Goal: Task Accomplishment & Management: Use online tool/utility

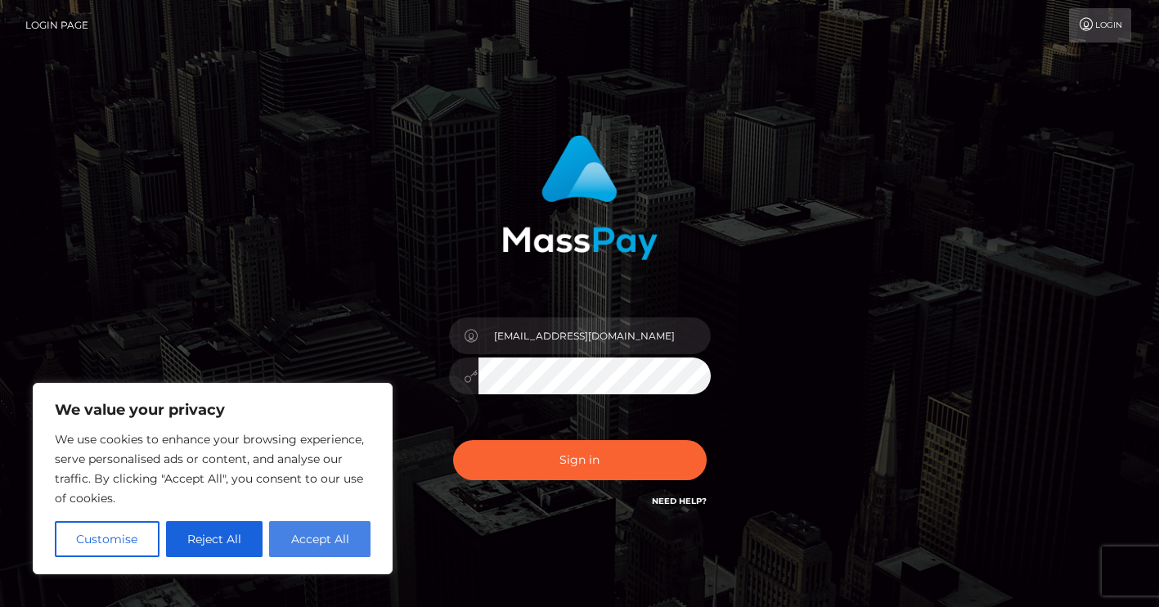
click at [310, 537] on button "Accept All" at bounding box center [319, 539] width 101 height 36
checkbox input "true"
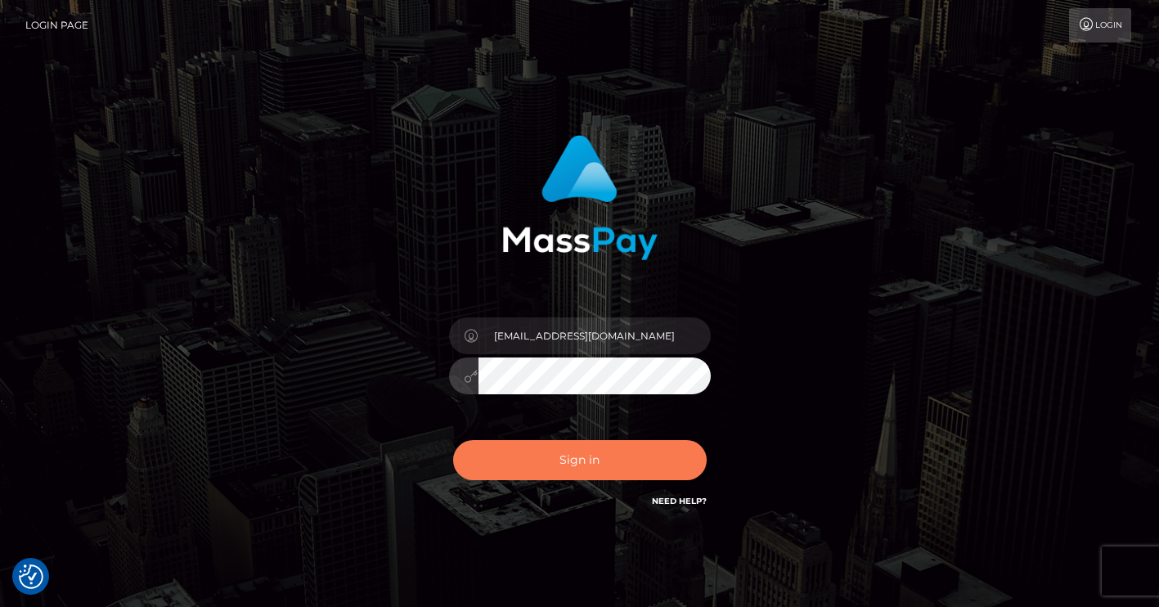
click at [550, 469] on button "Sign in" at bounding box center [580, 460] width 254 height 40
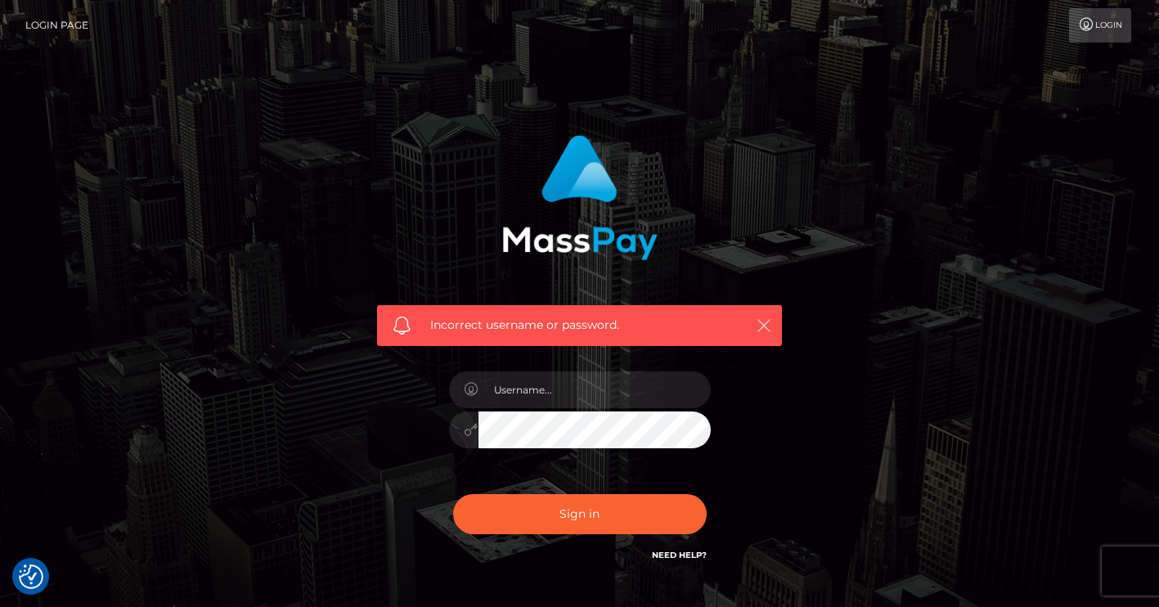
click at [757, 326] on icon "button" at bounding box center [764, 325] width 16 height 16
